Goal: Information Seeking & Learning: Learn about a topic

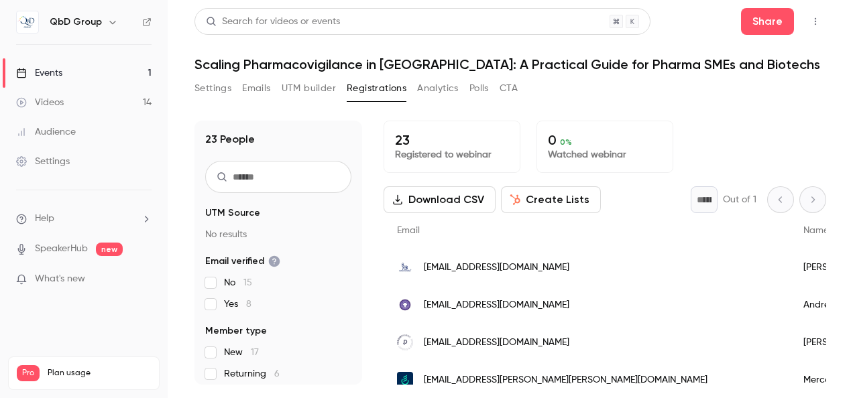
click at [42, 73] on div "Events" at bounding box center [39, 72] width 46 height 13
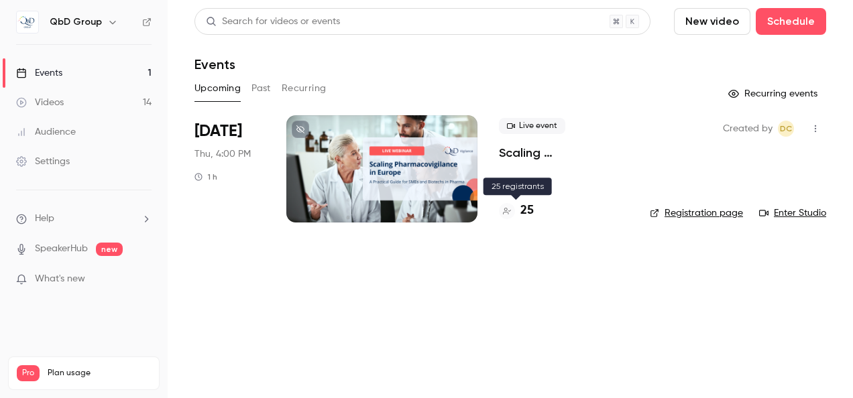
click at [524, 209] on h4 "25" at bounding box center [526, 211] width 13 height 18
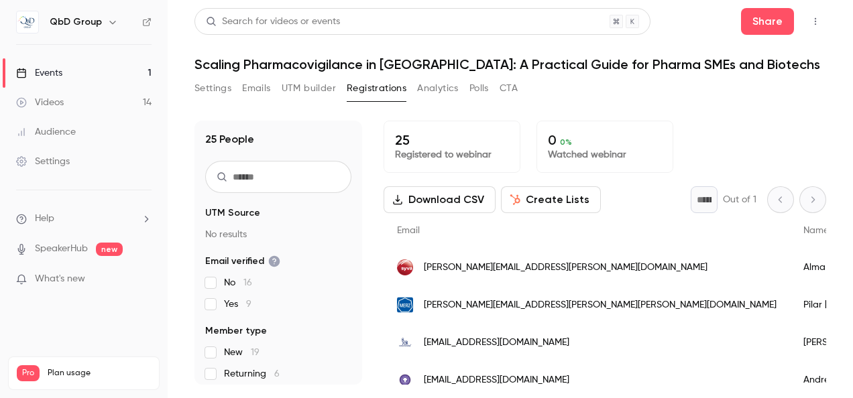
click at [50, 68] on div "Events" at bounding box center [39, 72] width 46 height 13
